Goal: Task Accomplishment & Management: Use online tool/utility

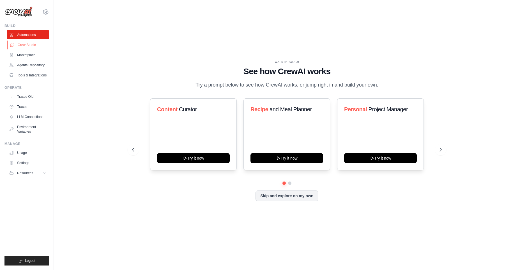
click at [25, 45] on link "Crew Studio" at bounding box center [28, 44] width 42 height 9
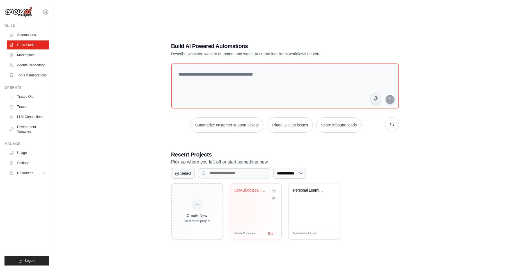
click at [247, 203] on div "CRABiblioteca - Android Library Man..." at bounding box center [255, 205] width 51 height 44
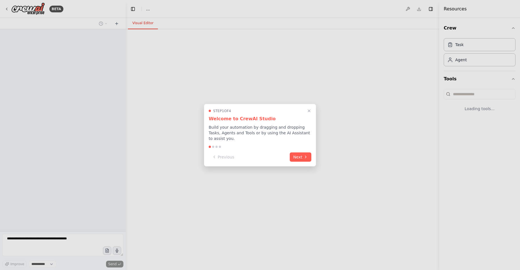
select select "****"
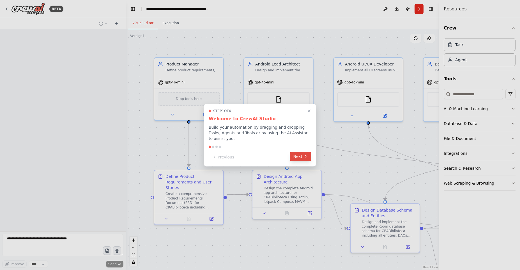
click at [295, 155] on button "Next" at bounding box center [301, 155] width 22 height 9
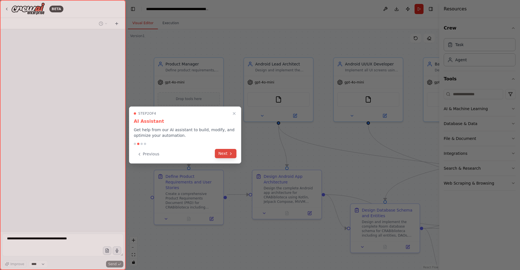
click at [223, 154] on button "Next" at bounding box center [226, 153] width 22 height 9
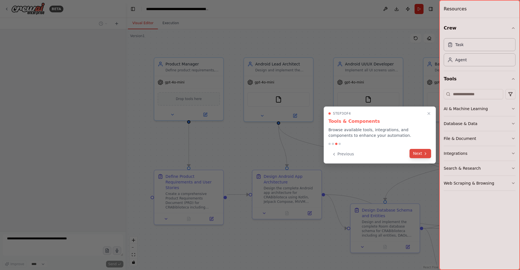
click at [421, 154] on button "Next" at bounding box center [420, 153] width 22 height 9
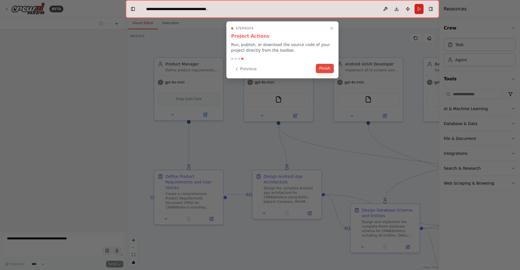
click at [329, 70] on button "Finish" at bounding box center [325, 68] width 18 height 9
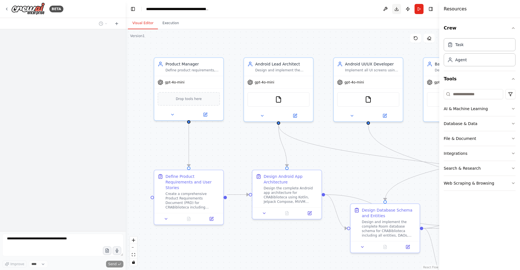
click at [396, 8] on button "Download" at bounding box center [396, 9] width 9 height 10
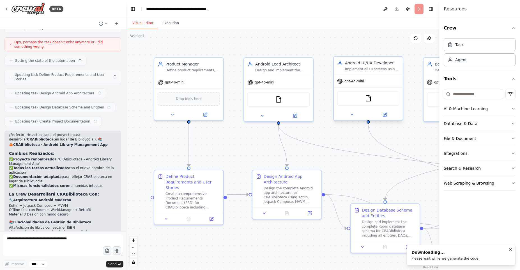
scroll to position [1460, 0]
